Goal: Check status

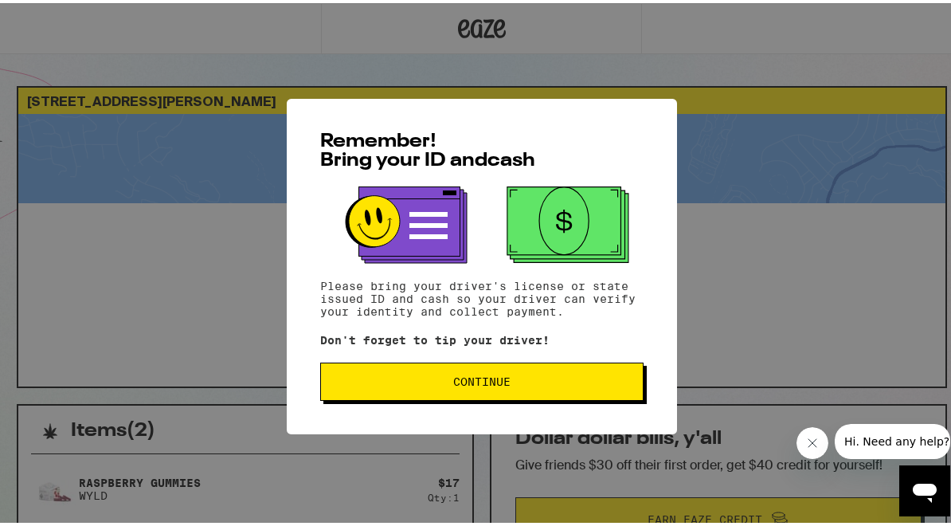
click at [478, 374] on span "Continue" at bounding box center [481, 378] width 57 height 11
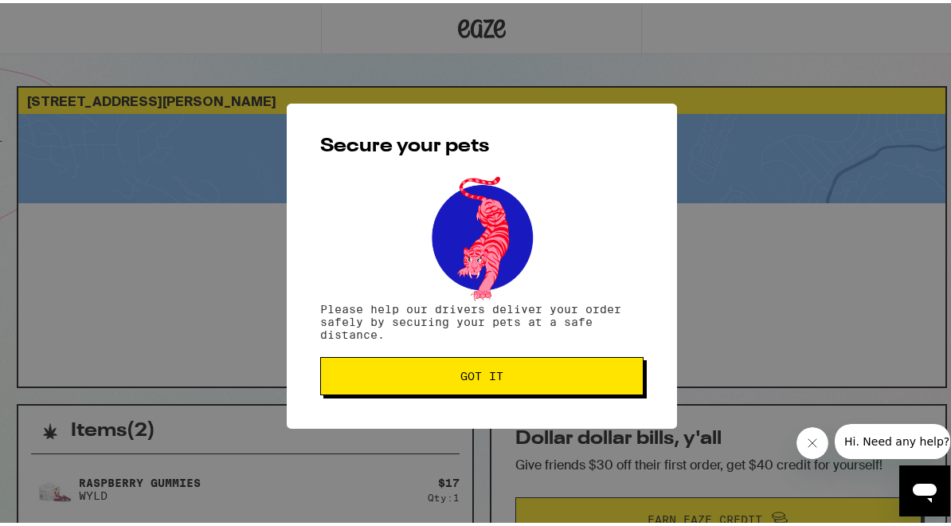
click at [465, 378] on span "Got it" at bounding box center [481, 372] width 43 height 11
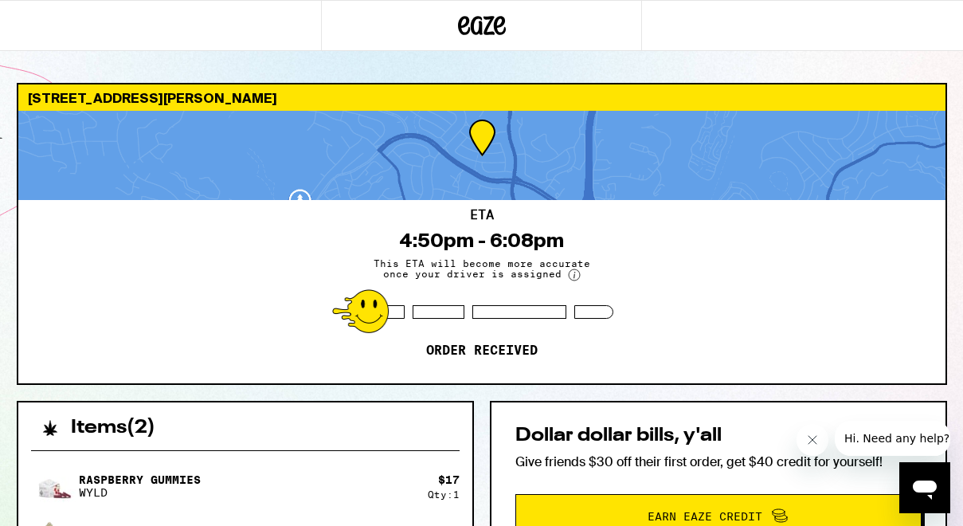
click at [616, 279] on div "ETA 4:50pm - 6:08pm This ETA will become more accurate once your driver is assi…" at bounding box center [481, 291] width 927 height 183
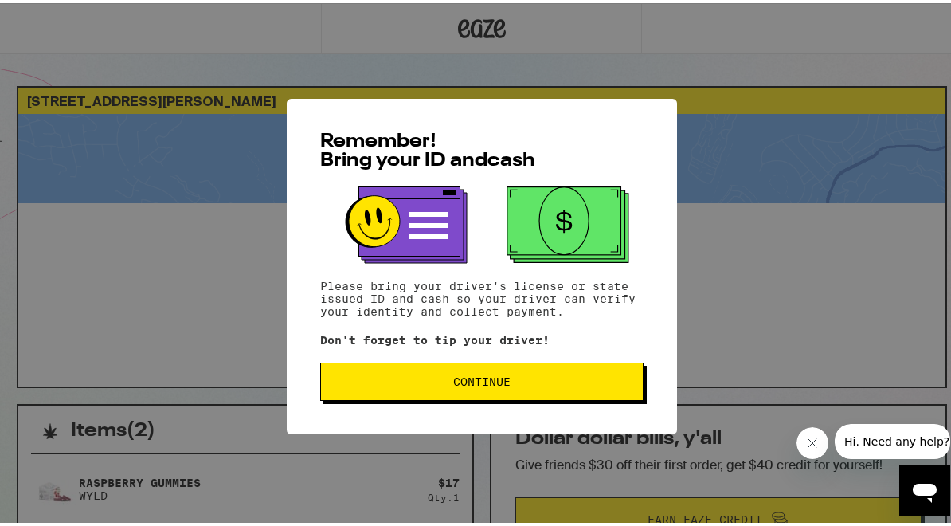
click at [476, 379] on span "Continue" at bounding box center [481, 378] width 57 height 11
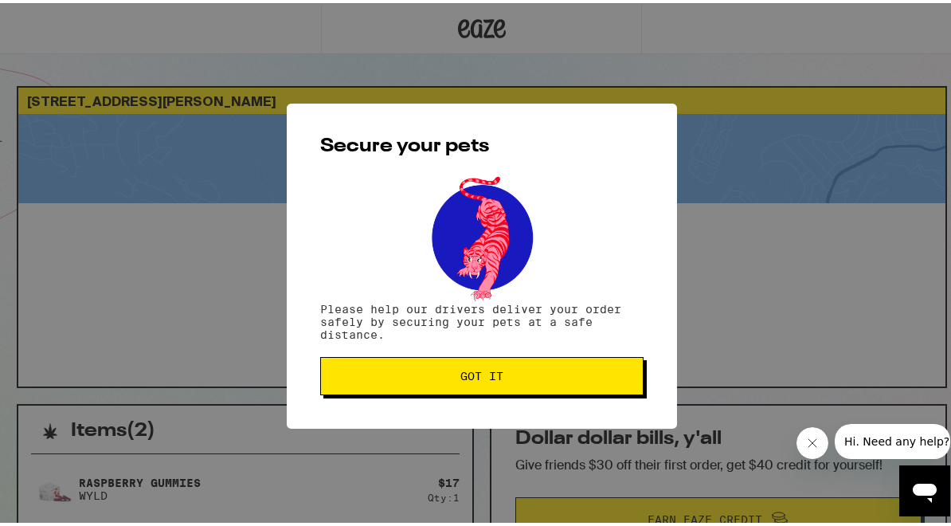
click at [476, 378] on span "Got it" at bounding box center [481, 372] width 43 height 11
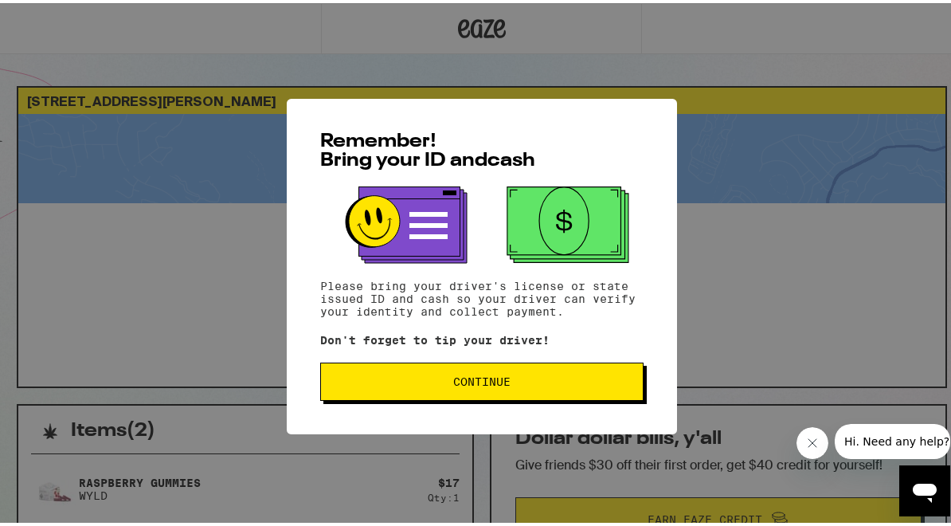
click at [476, 384] on span "Continue" at bounding box center [481, 378] width 57 height 11
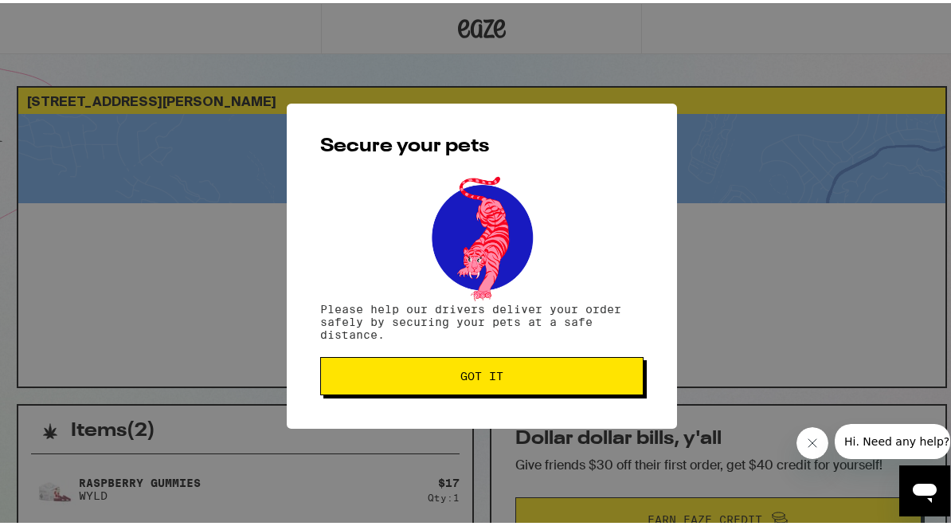
click at [464, 385] on button "Got it" at bounding box center [481, 373] width 323 height 38
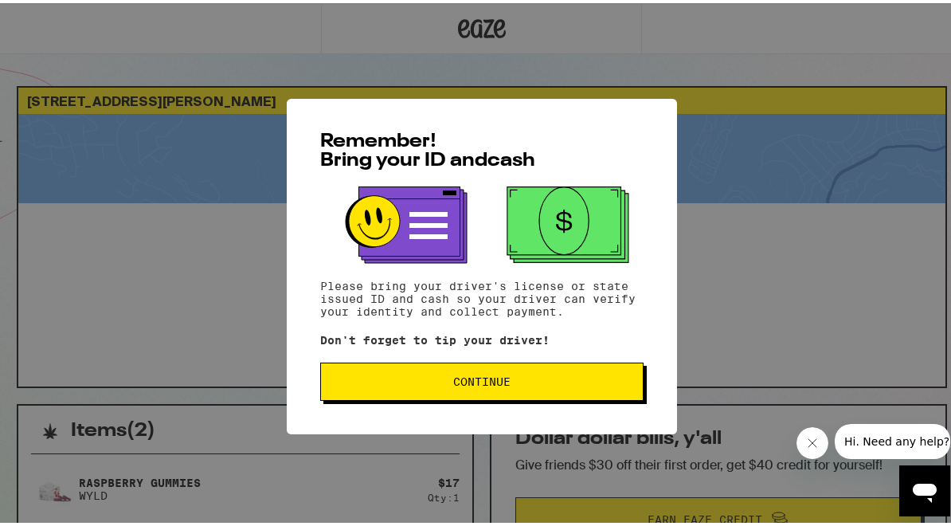
click at [465, 378] on span "Continue" at bounding box center [481, 378] width 57 height 11
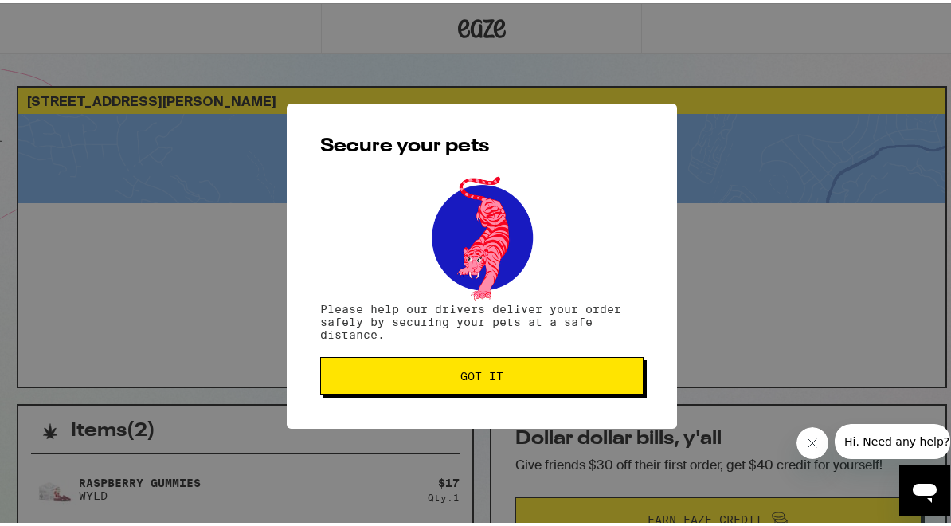
click at [465, 378] on span "Got it" at bounding box center [481, 372] width 43 height 11
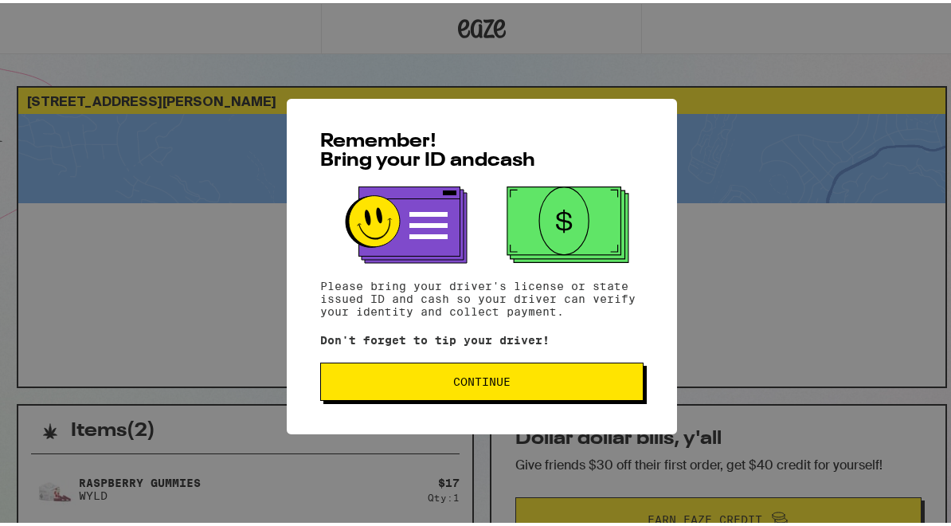
click at [472, 384] on span "Continue" at bounding box center [481, 378] width 57 height 11
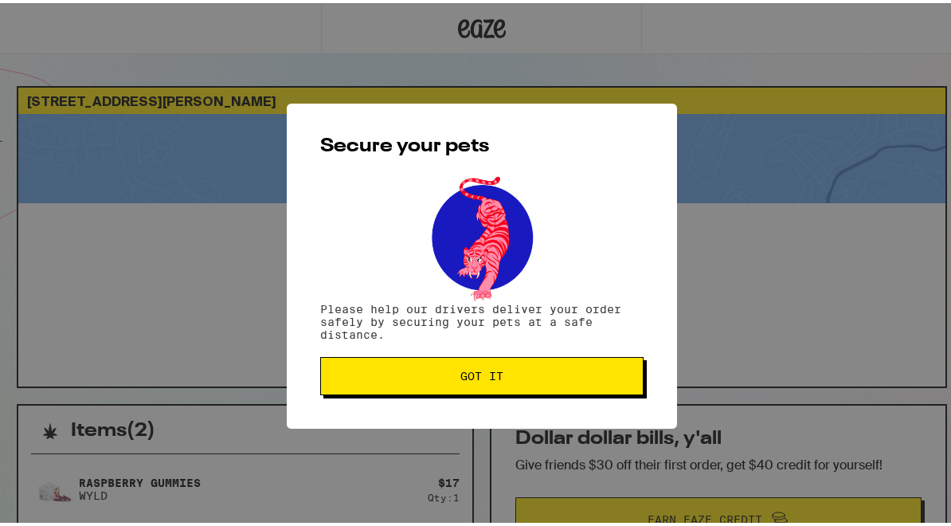
click at [472, 386] on button "Got it" at bounding box center [481, 373] width 323 height 38
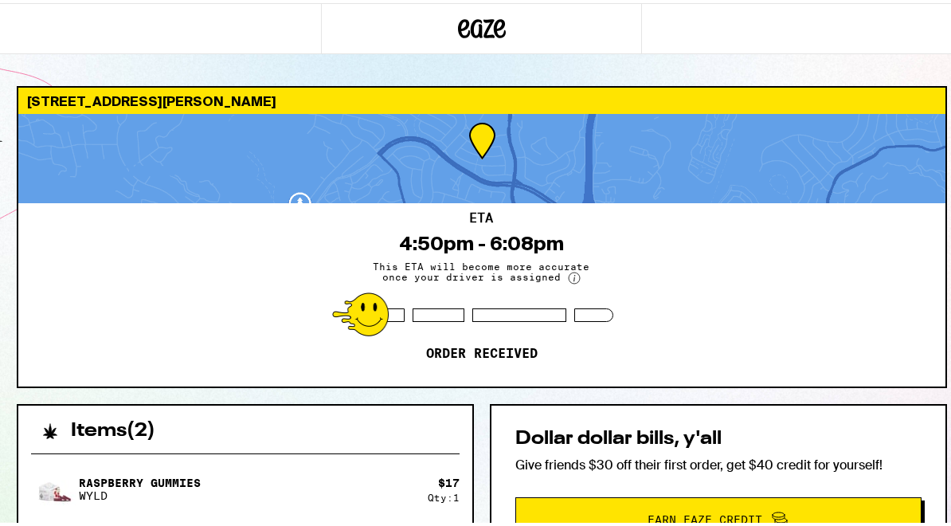
click at [569, 276] on circle at bounding box center [574, 274] width 11 height 11
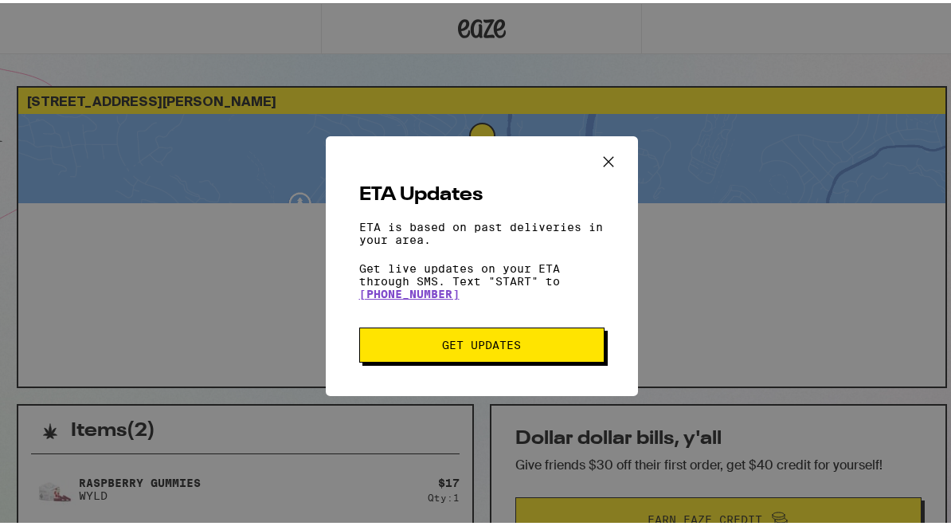
click at [500, 345] on span "Get Updates" at bounding box center [481, 341] width 79 height 11
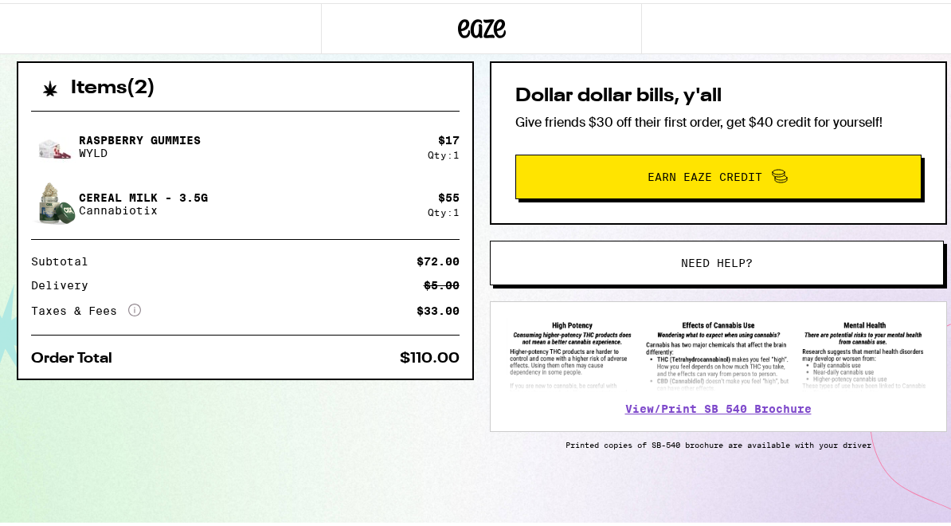
scroll to position [347, 0]
click at [699, 254] on span "Need help?" at bounding box center [717, 259] width 72 height 11
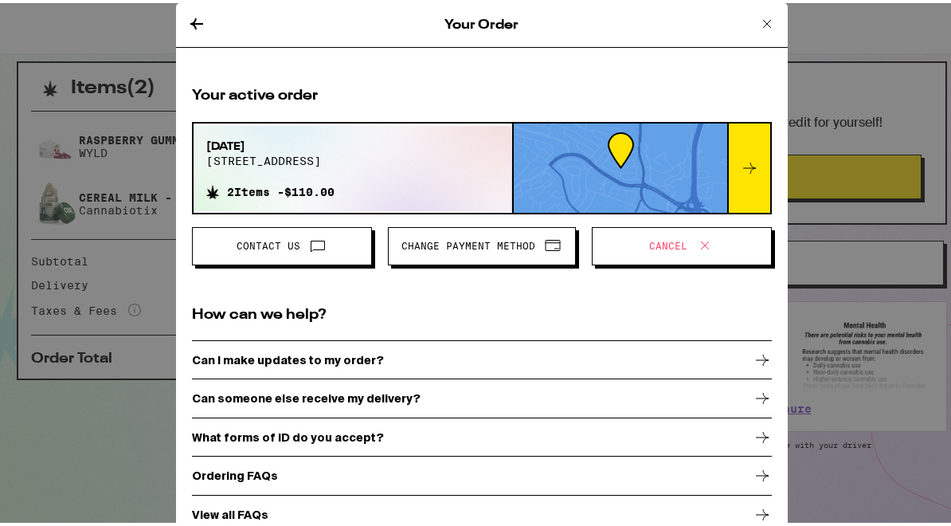
click at [758, 18] on icon at bounding box center [767, 20] width 19 height 19
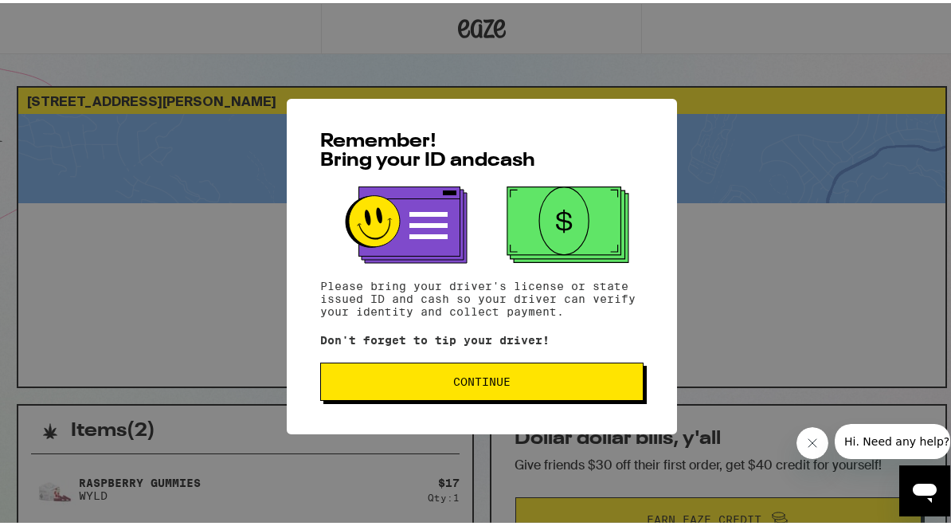
click at [469, 380] on span "Continue" at bounding box center [481, 378] width 57 height 11
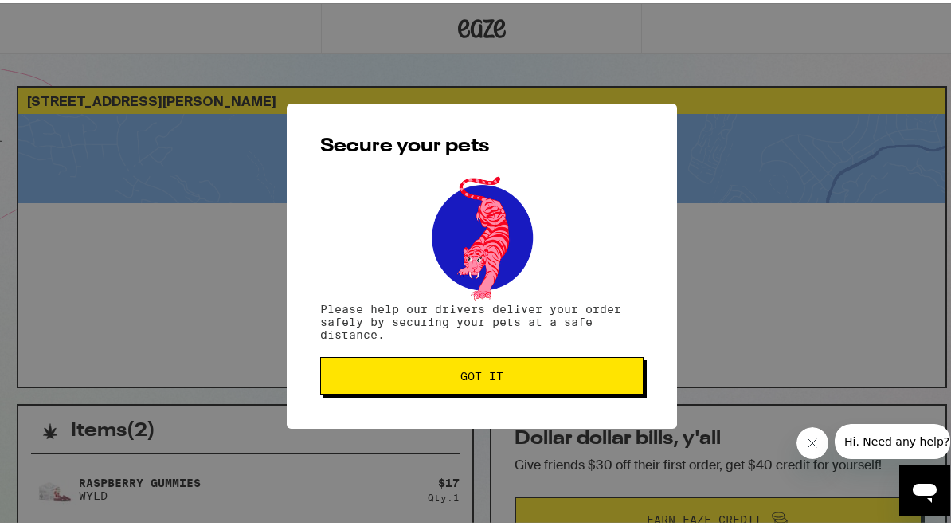
click at [469, 378] on span "Got it" at bounding box center [481, 372] width 43 height 11
